Goal: Task Accomplishment & Management: Manage account settings

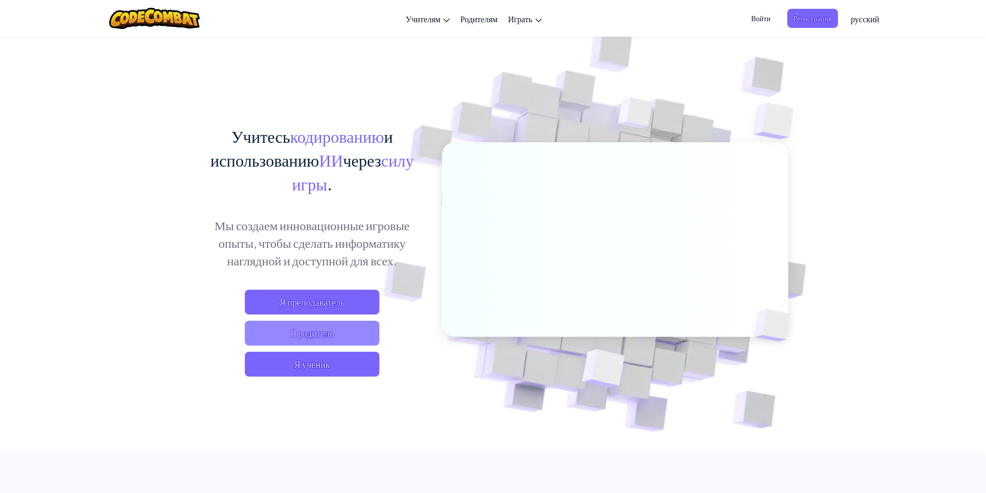
click at [324, 336] on font "Я родитель" at bounding box center [311, 333] width 43 height 12
click at [760, 16] on font "Войти" at bounding box center [760, 17] width 19 height 9
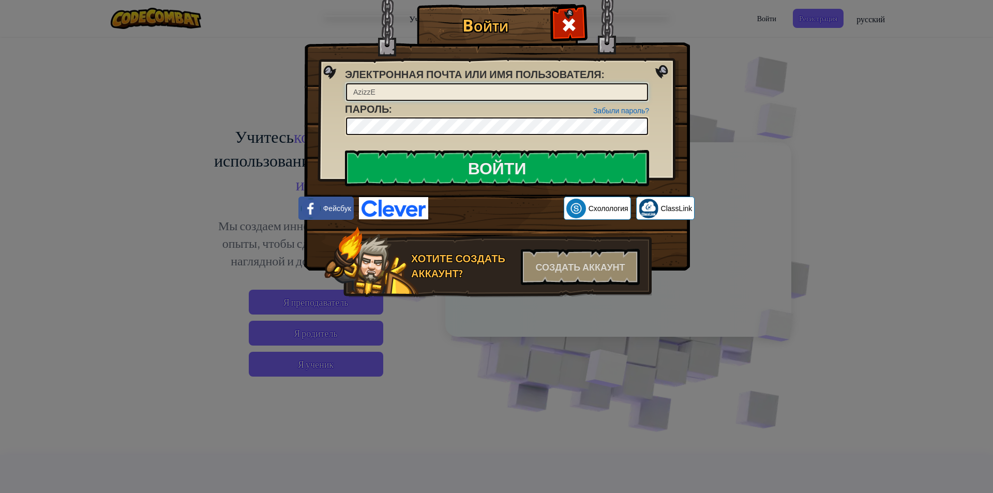
type input "AzizzE"
click at [461, 175] on input "Войти" at bounding box center [497, 168] width 304 height 36
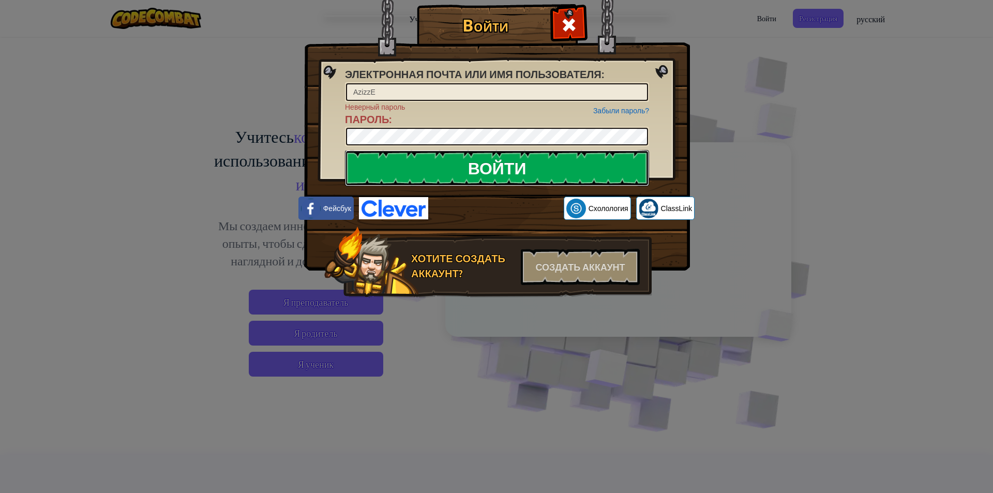
click at [506, 180] on input "Войти" at bounding box center [497, 168] width 304 height 36
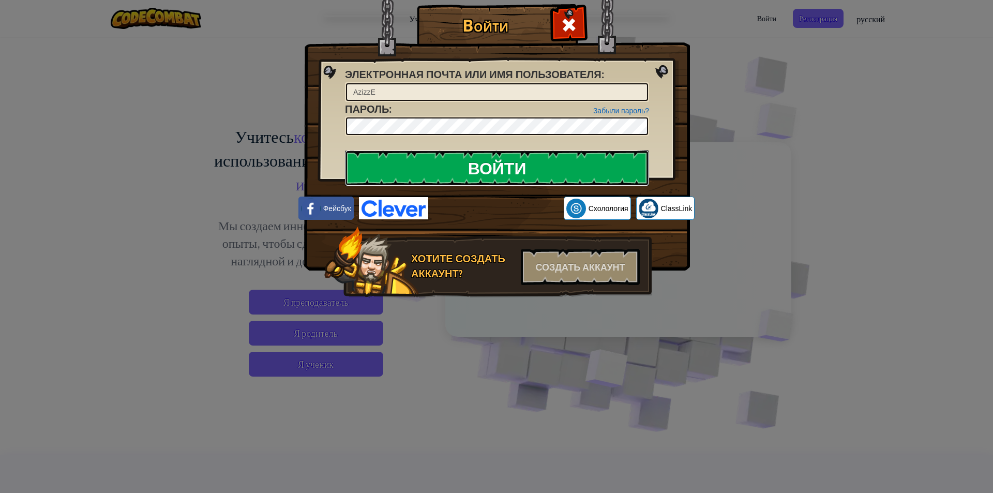
click at [484, 167] on input "Войти" at bounding box center [497, 168] width 304 height 36
